Goal: Information Seeking & Learning: Learn about a topic

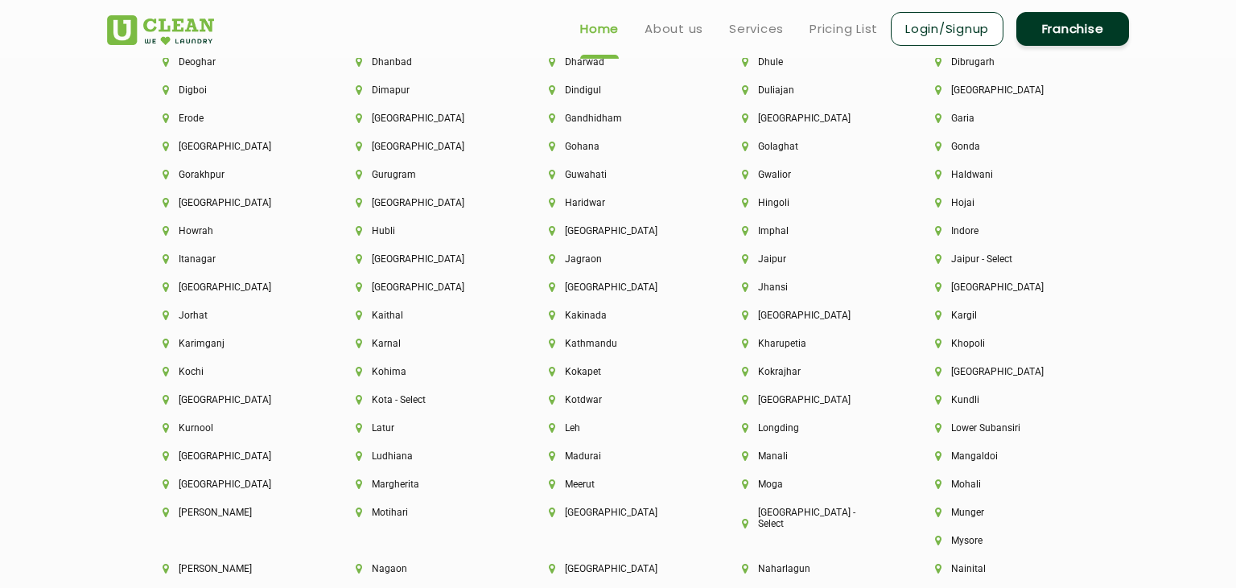
scroll to position [3824, 0]
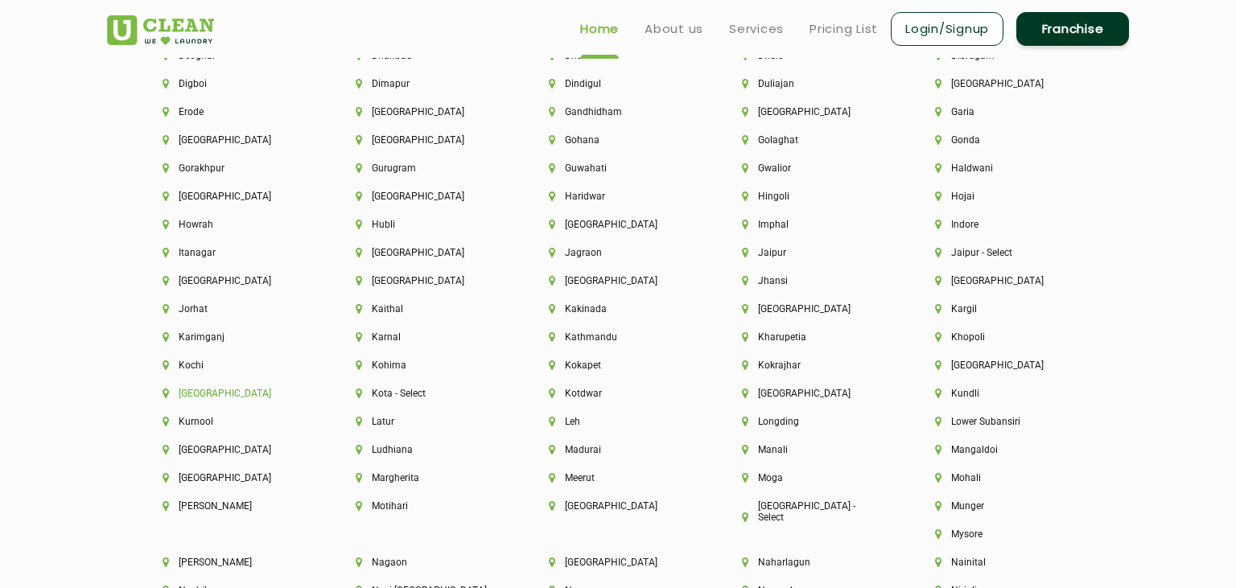
click at [196, 399] on li "[GEOGRAPHIC_DATA]" at bounding box center [232, 393] width 138 height 11
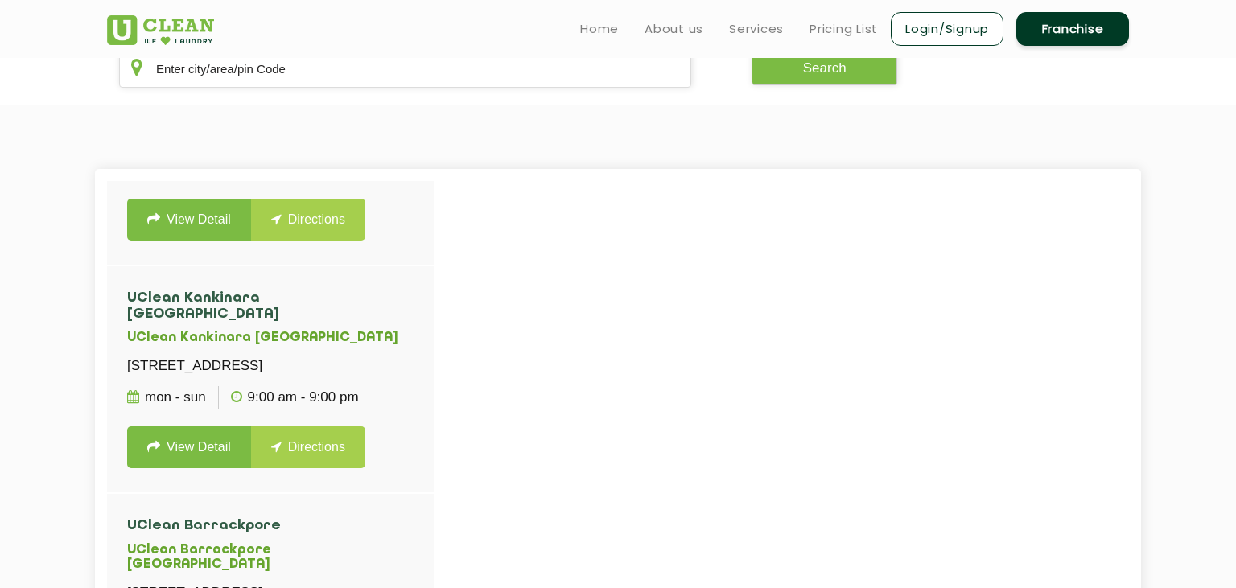
scroll to position [1483, 0]
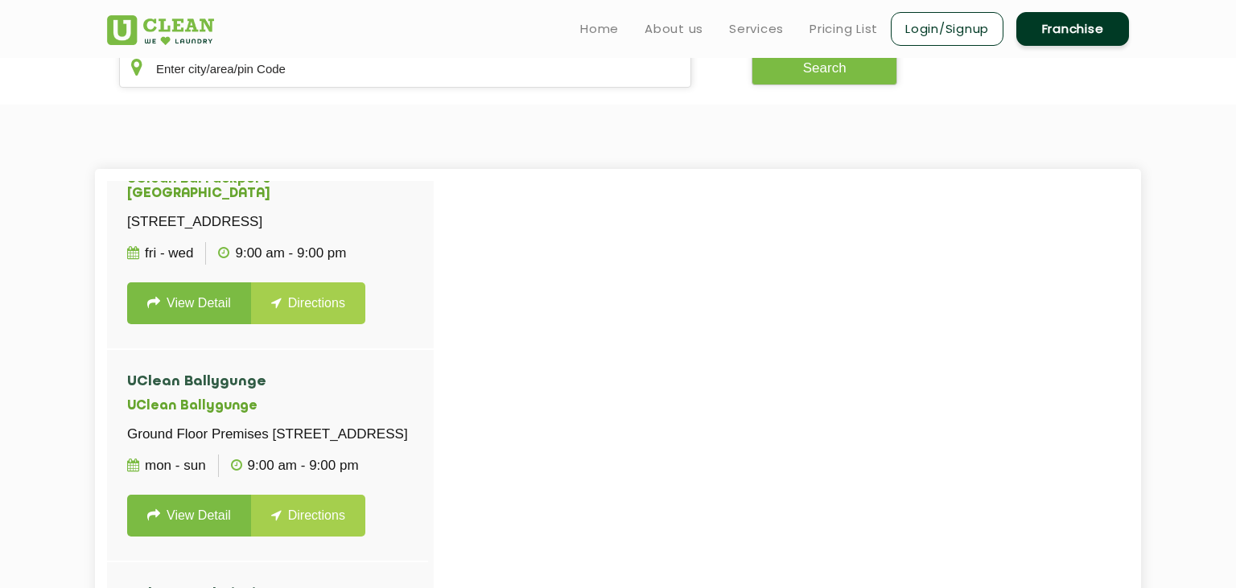
scroll to position [2774, 0]
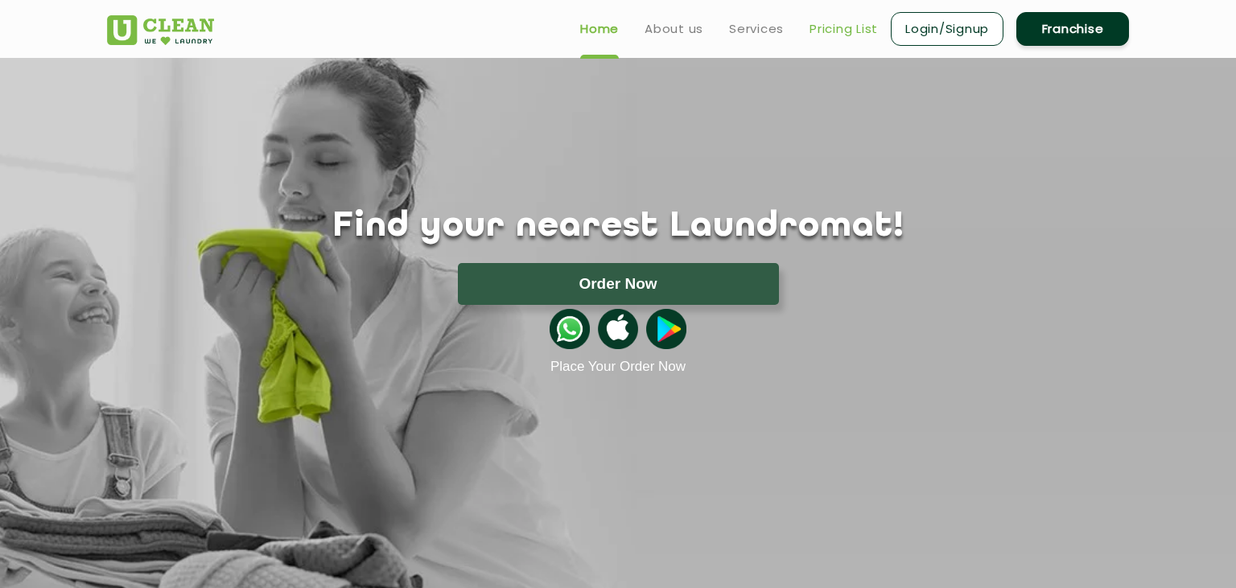
click at [832, 36] on link "Pricing List" at bounding box center [843, 28] width 68 height 19
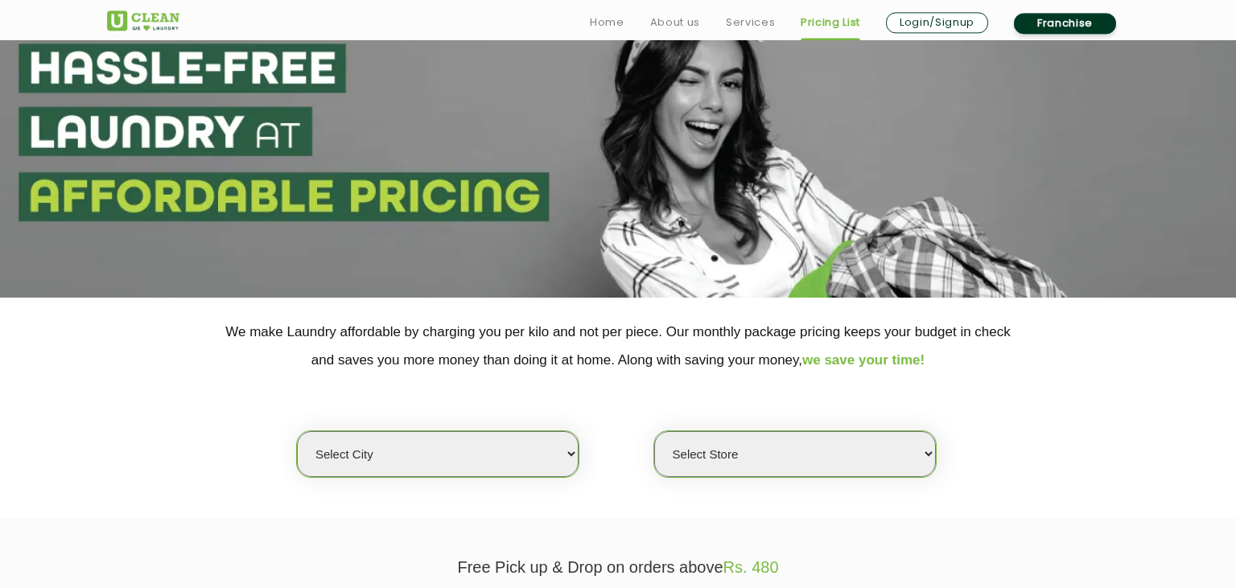
scroll to position [340, 0]
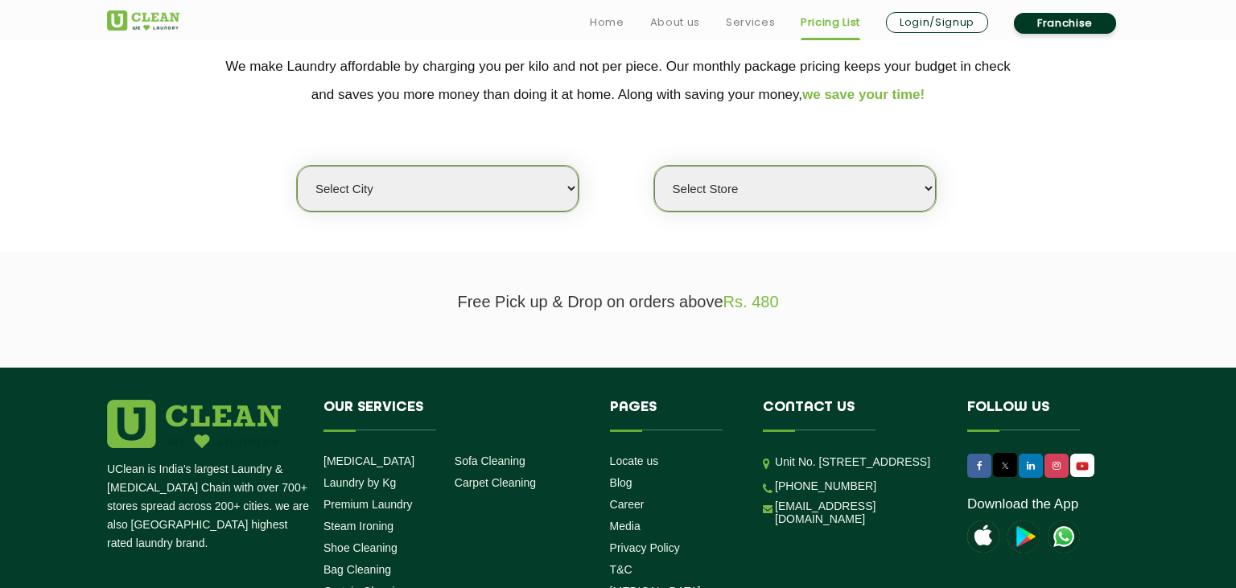
click at [297, 166] on select "Select city [GEOGRAPHIC_DATA] [GEOGRAPHIC_DATA] [GEOGRAPHIC_DATA] [GEOGRAPHIC_D…" at bounding box center [438, 189] width 282 height 46
select select "176"
click option "[GEOGRAPHIC_DATA]" at bounding box center [0, 0] width 0 height 0
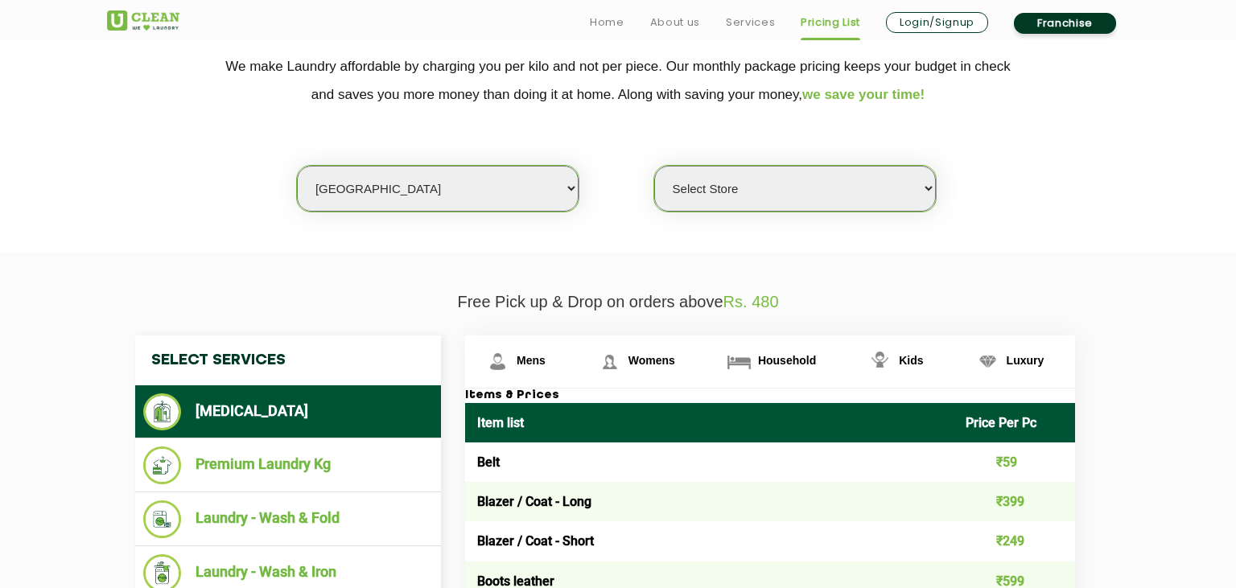
click at [654, 166] on select "Select Store UClean Vizag" at bounding box center [795, 189] width 282 height 46
select select "522"
click option "UClean Vizag" at bounding box center [0, 0] width 0 height 0
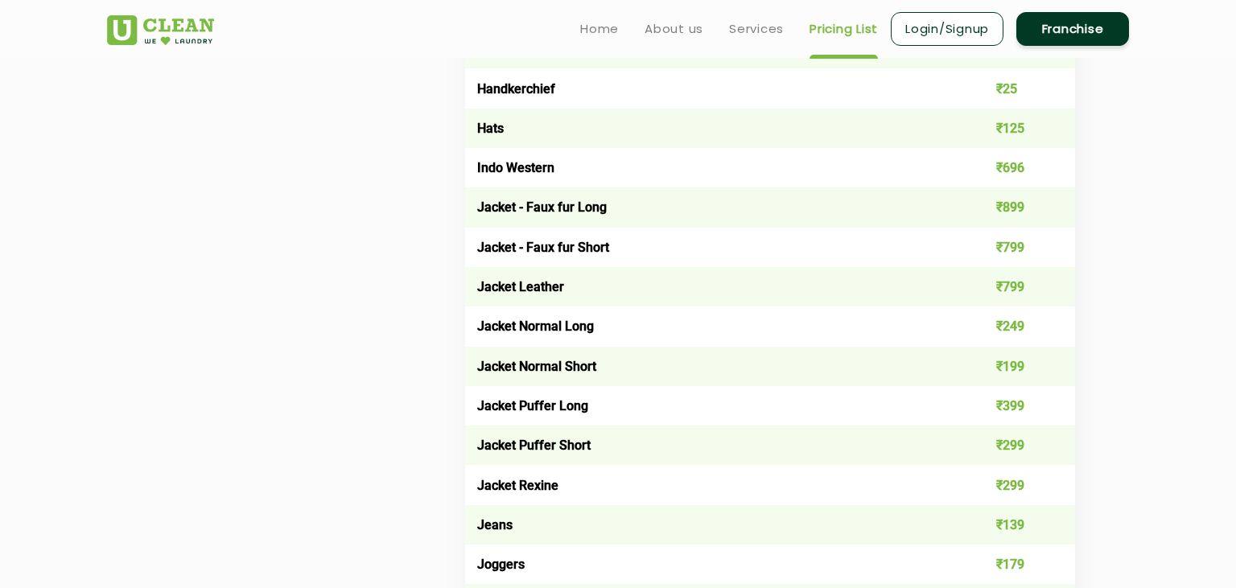
scroll to position [595, 0]
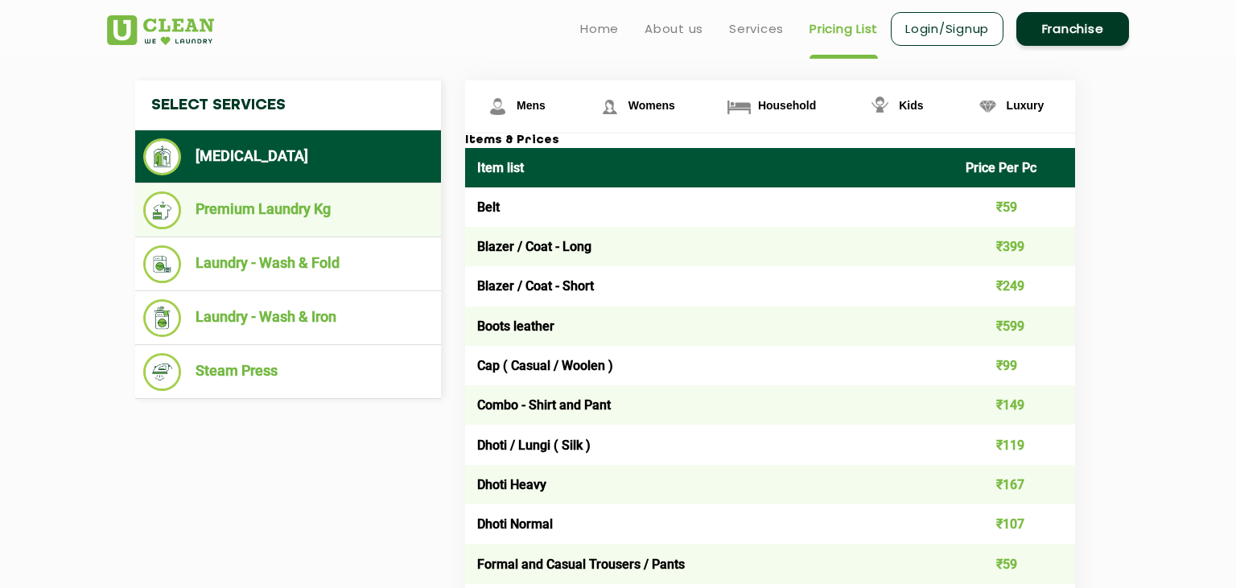
click at [282, 214] on li "Premium Laundry Kg" at bounding box center [288, 211] width 290 height 38
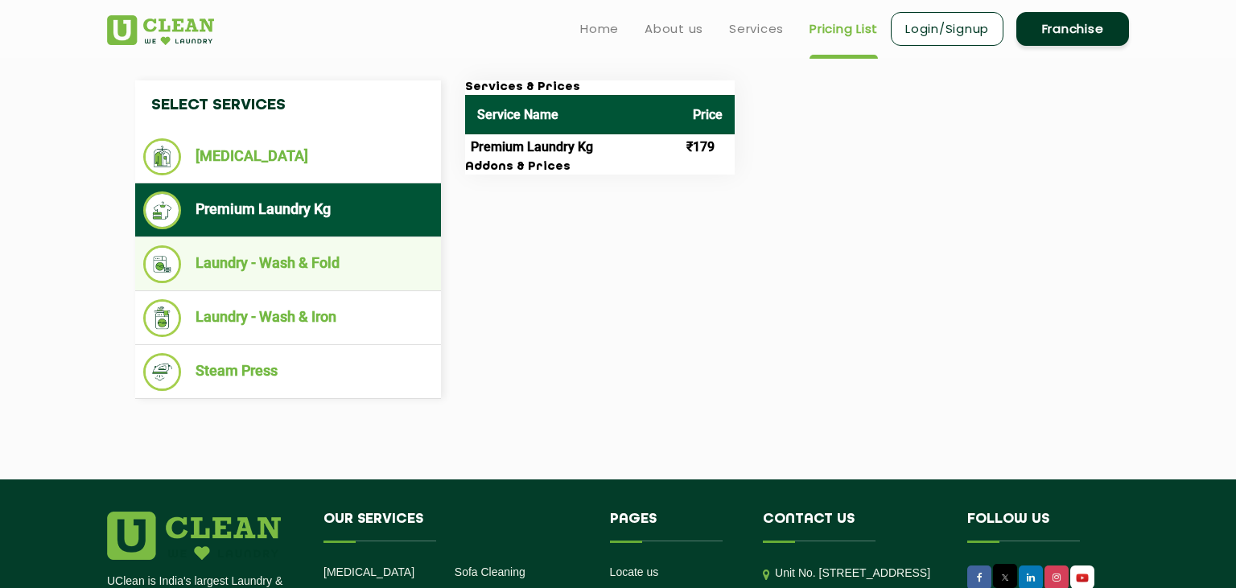
click at [277, 263] on li "Laundry - Wash & Fold" at bounding box center [288, 264] width 290 height 38
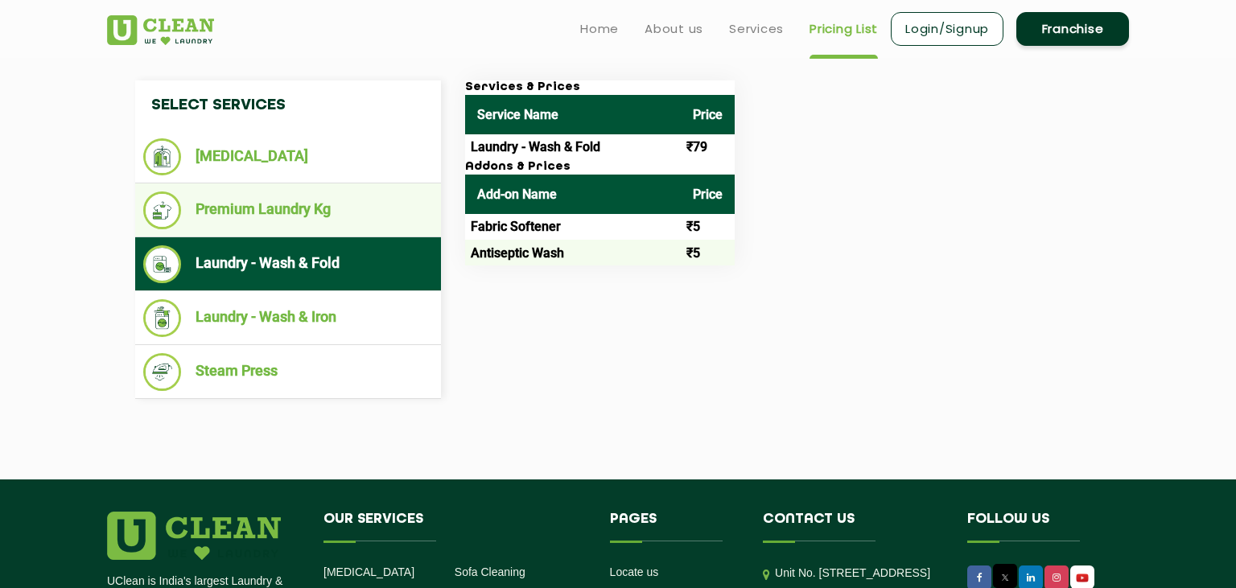
click at [280, 207] on li "Premium Laundry Kg" at bounding box center [288, 211] width 290 height 38
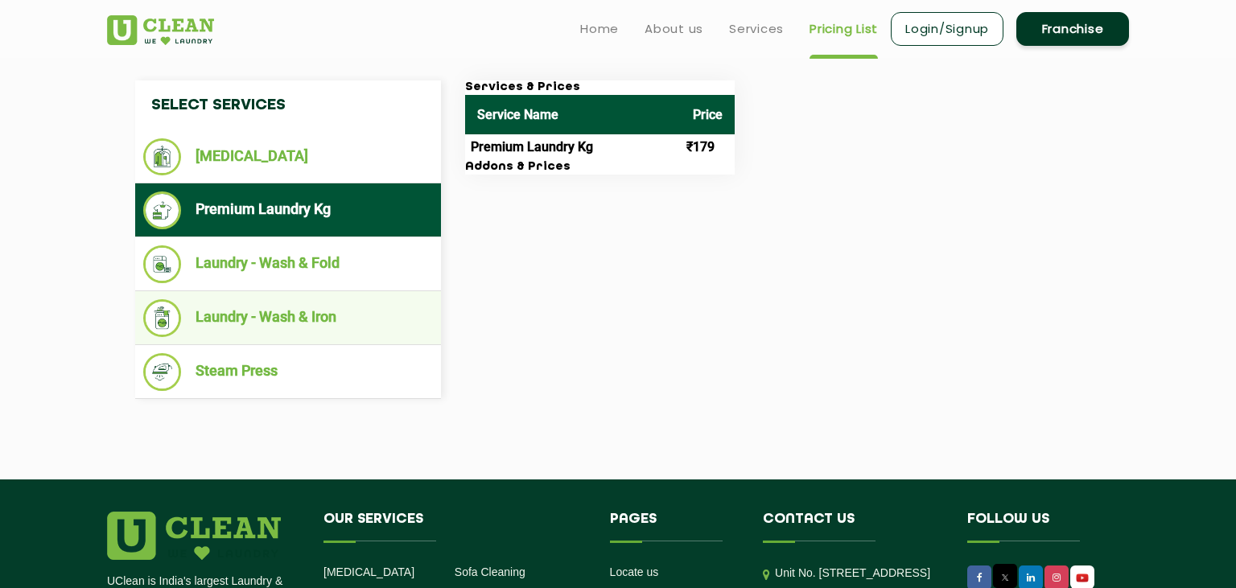
click at [217, 316] on li "Laundry - Wash & Iron" at bounding box center [288, 318] width 290 height 38
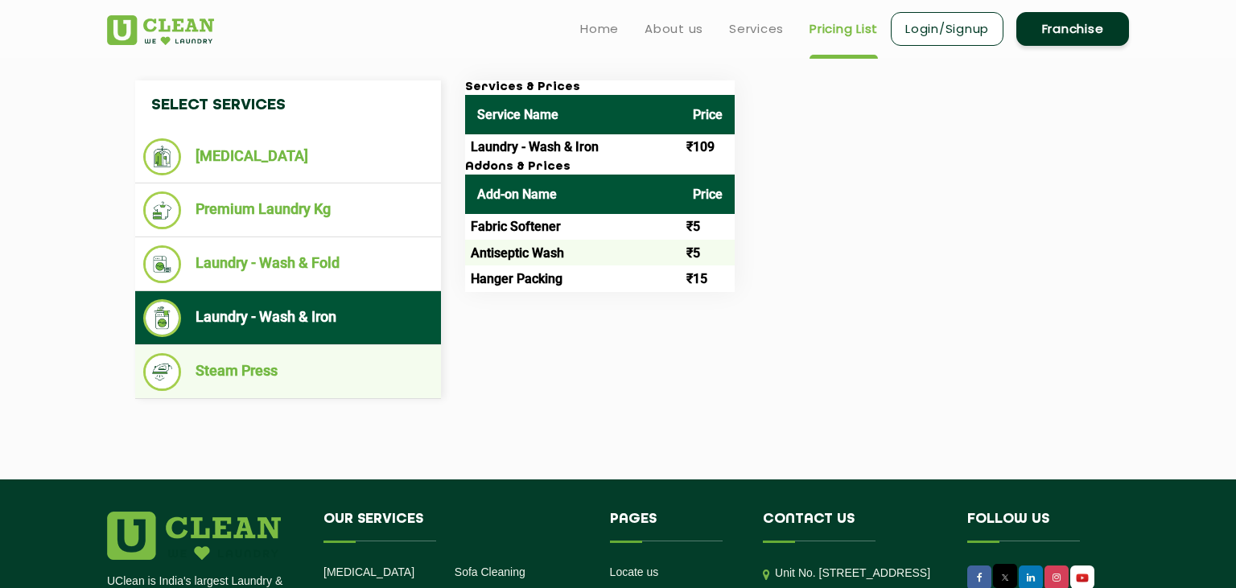
click at [217, 369] on li "Steam Press" at bounding box center [288, 372] width 290 height 38
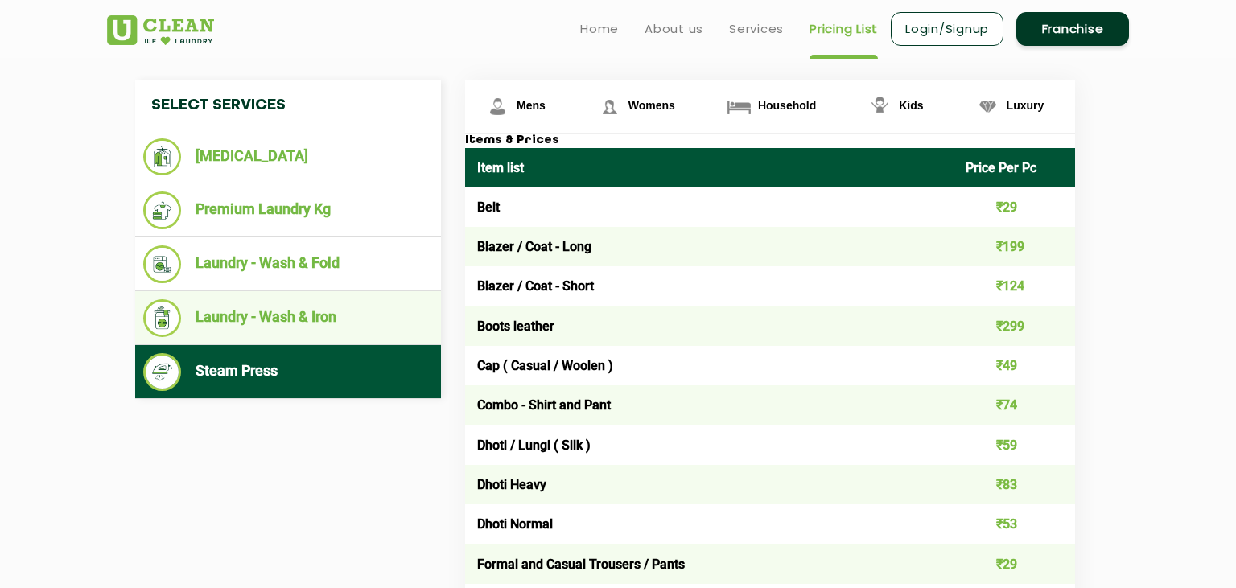
click at [235, 316] on li "Laundry - Wash & Iron" at bounding box center [288, 318] width 290 height 38
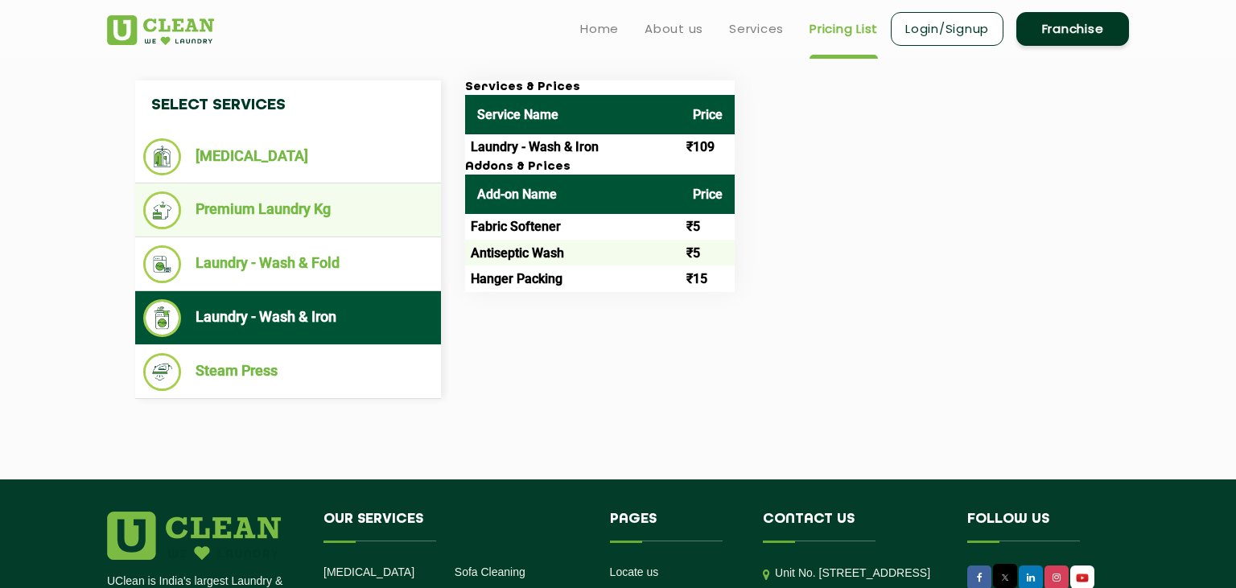
click at [236, 200] on li "Premium Laundry Kg" at bounding box center [288, 211] width 290 height 38
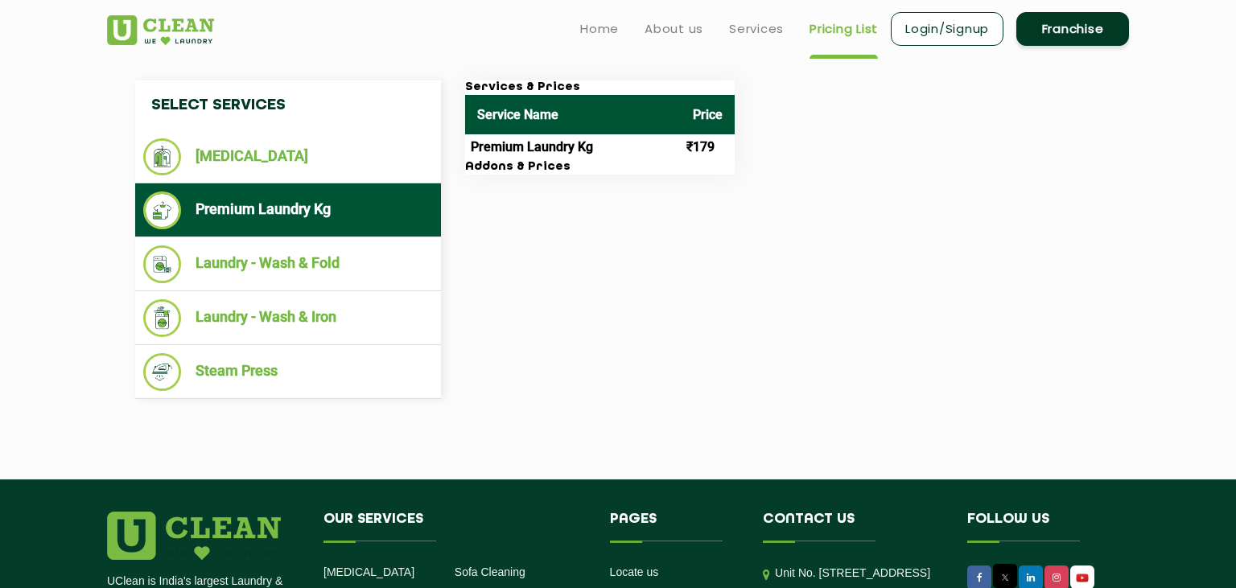
click at [549, 132] on th "Service Name" at bounding box center [573, 114] width 216 height 39
click at [562, 150] on td "Premium Laundry Kg" at bounding box center [573, 147] width 216 height 26
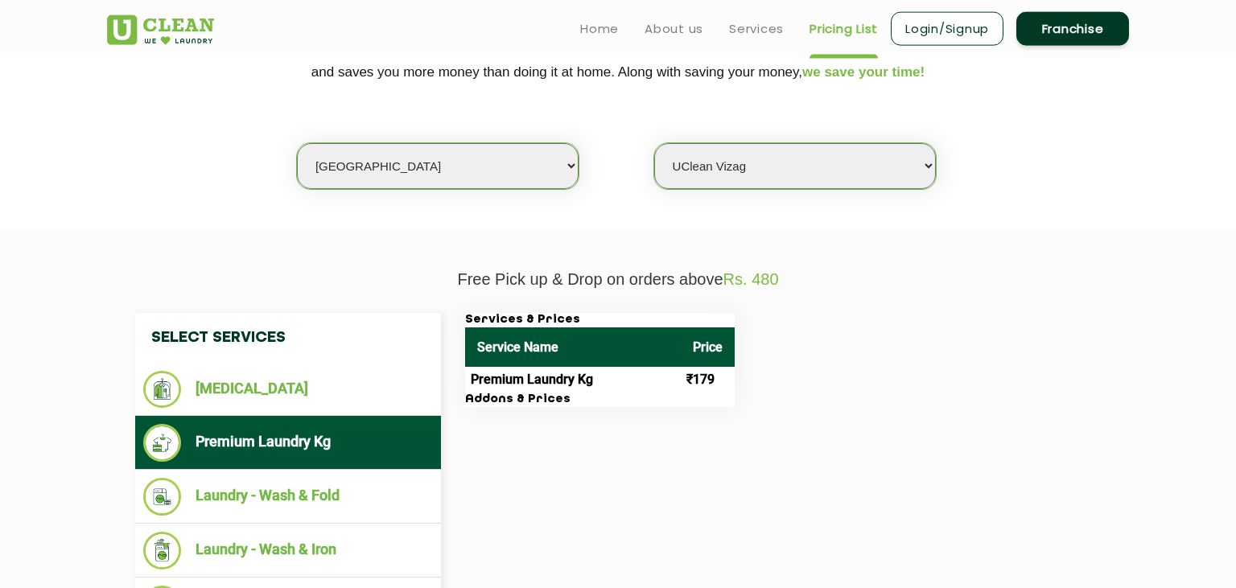
scroll to position [340, 0]
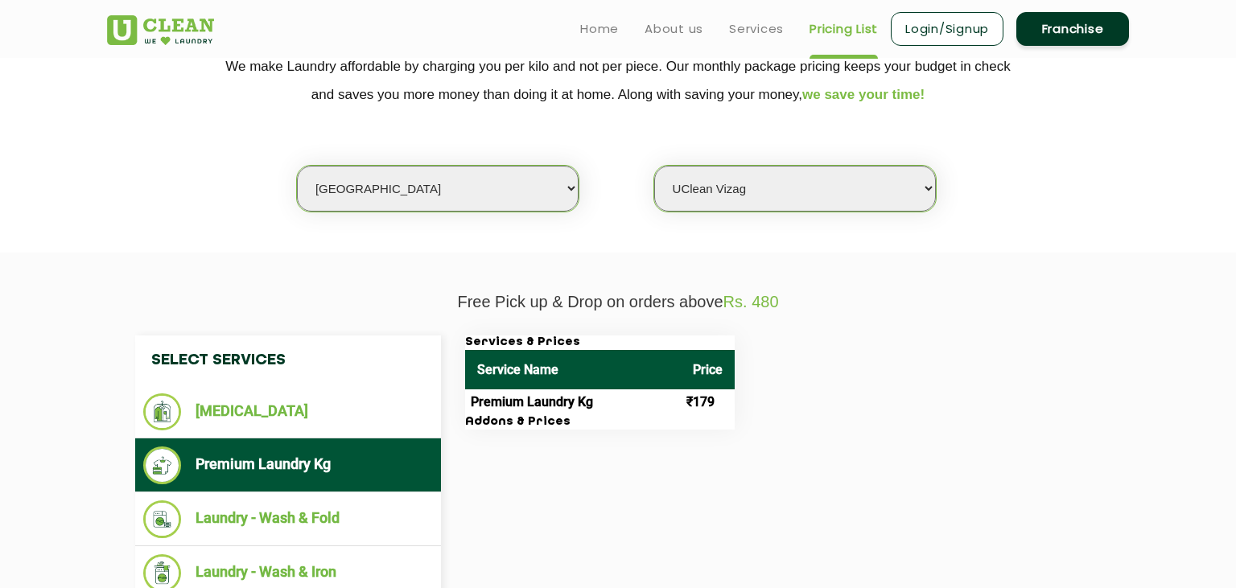
click at [297, 166] on select "Select city [GEOGRAPHIC_DATA] [GEOGRAPHIC_DATA] [GEOGRAPHIC_DATA] [GEOGRAPHIC_D…" at bounding box center [438, 189] width 282 height 46
click at [445, 182] on select "Select city [GEOGRAPHIC_DATA] [GEOGRAPHIC_DATA] [GEOGRAPHIC_DATA] [GEOGRAPHIC_D…" at bounding box center [438, 189] width 282 height 46
click at [513, 406] on td "Premium Laundry Kg" at bounding box center [573, 402] width 216 height 26
click at [496, 430] on h3 "Addons & Prices" at bounding box center [600, 422] width 270 height 14
click at [297, 166] on select "Select city [GEOGRAPHIC_DATA] [GEOGRAPHIC_DATA] [GEOGRAPHIC_DATA] [GEOGRAPHIC_D…" at bounding box center [438, 189] width 282 height 46
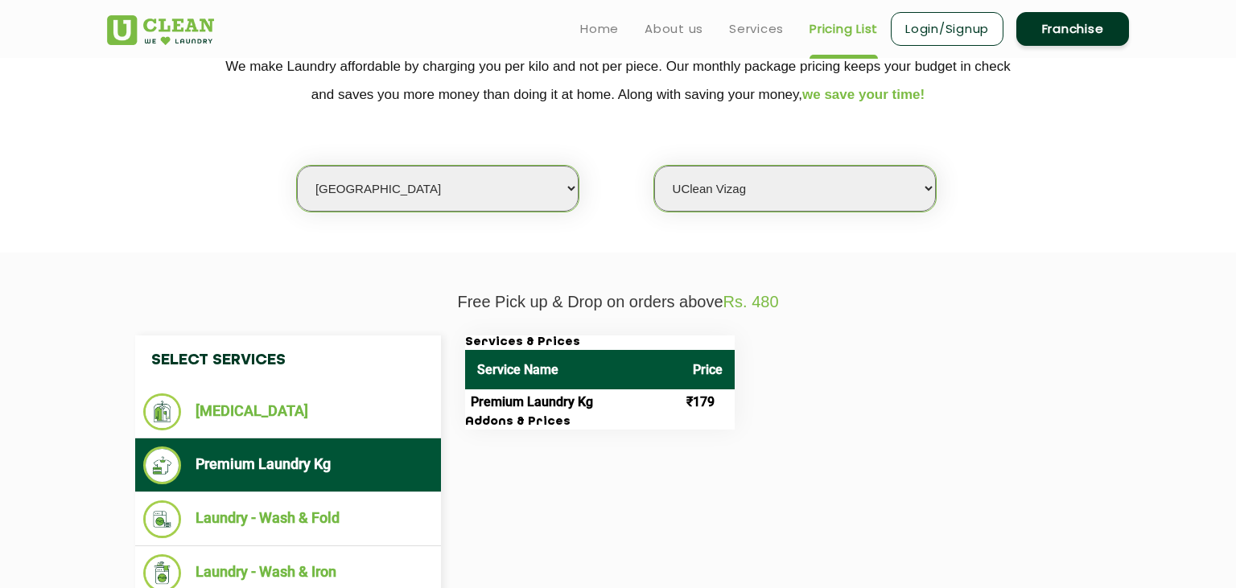
select select "8"
click option "[GEOGRAPHIC_DATA]" at bounding box center [0, 0] width 0 height 0
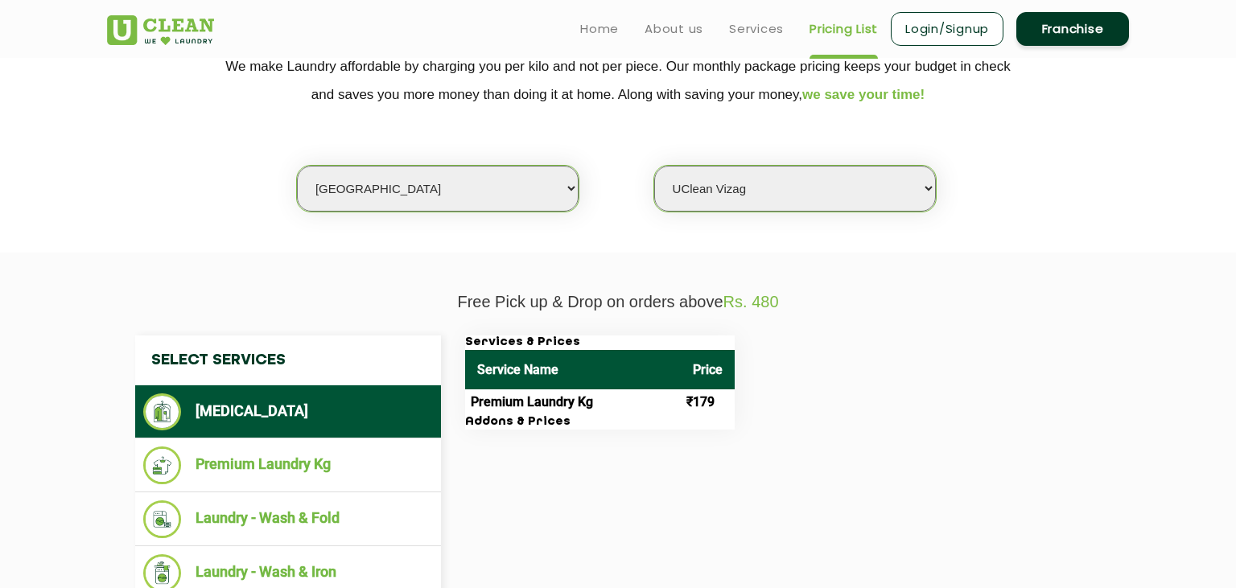
select select "0"
